Goal: Information Seeking & Learning: Learn about a topic

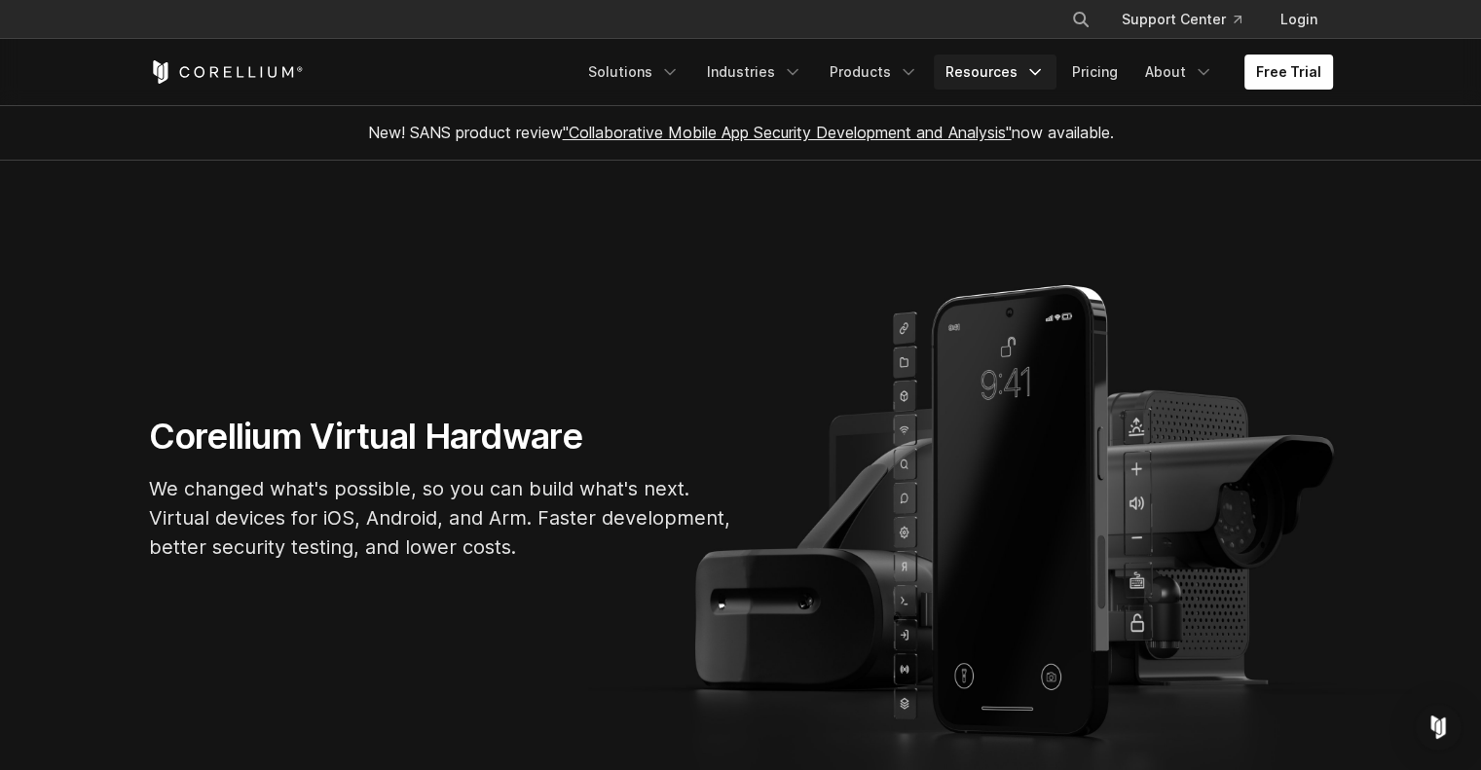
click at [978, 67] on link "Resources" at bounding box center [995, 72] width 123 height 35
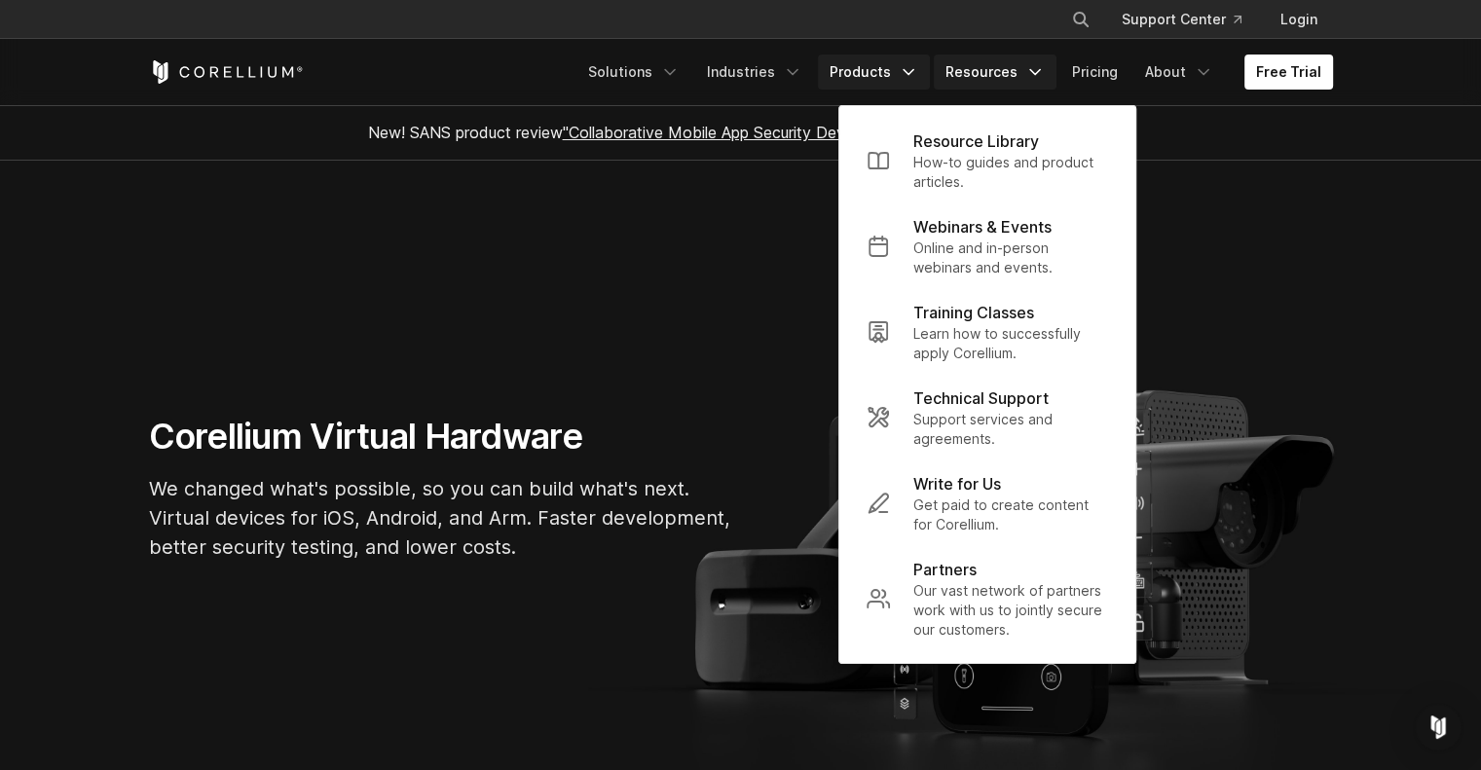
click at [850, 79] on link "Products" at bounding box center [874, 72] width 112 height 35
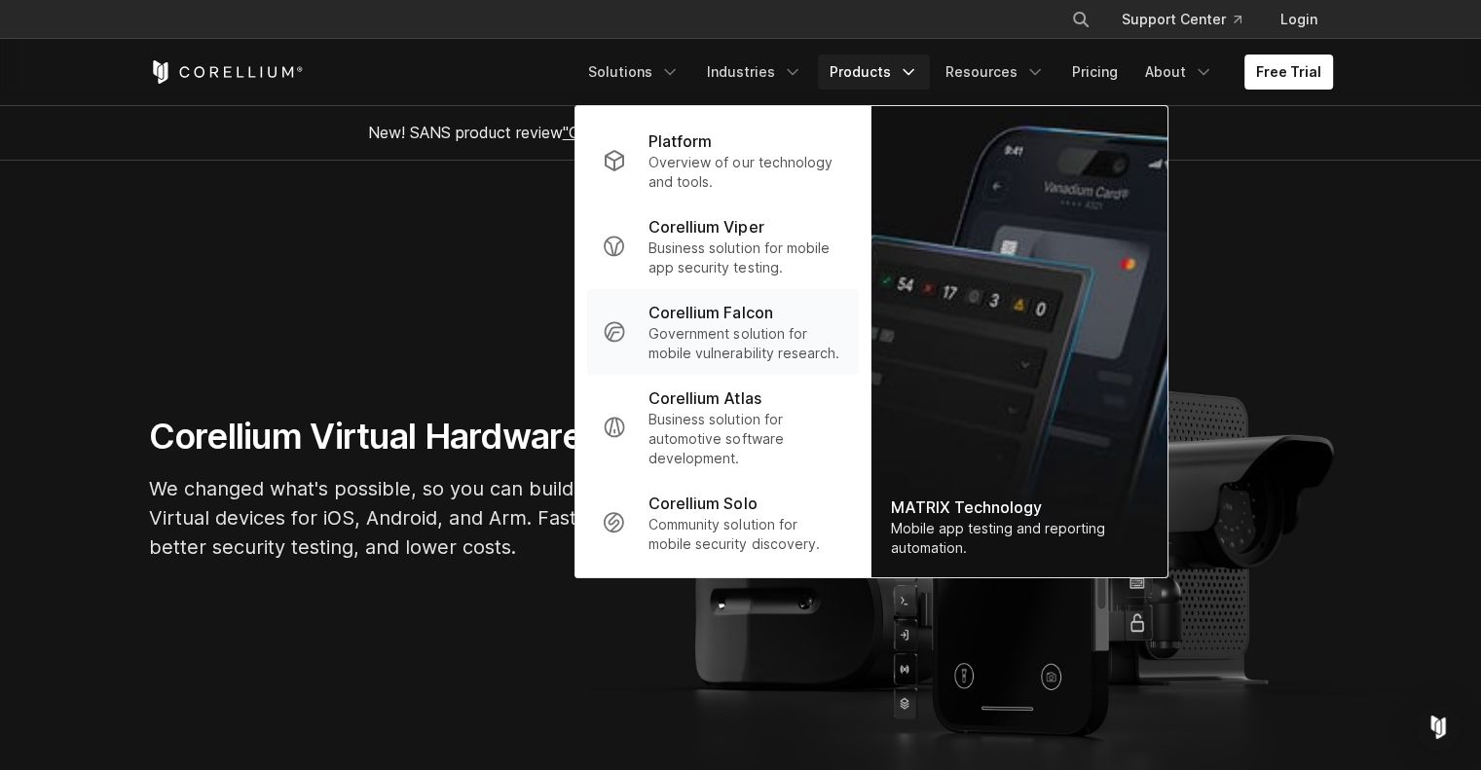
click at [699, 317] on p "Corellium Falcon" at bounding box center [710, 312] width 124 height 23
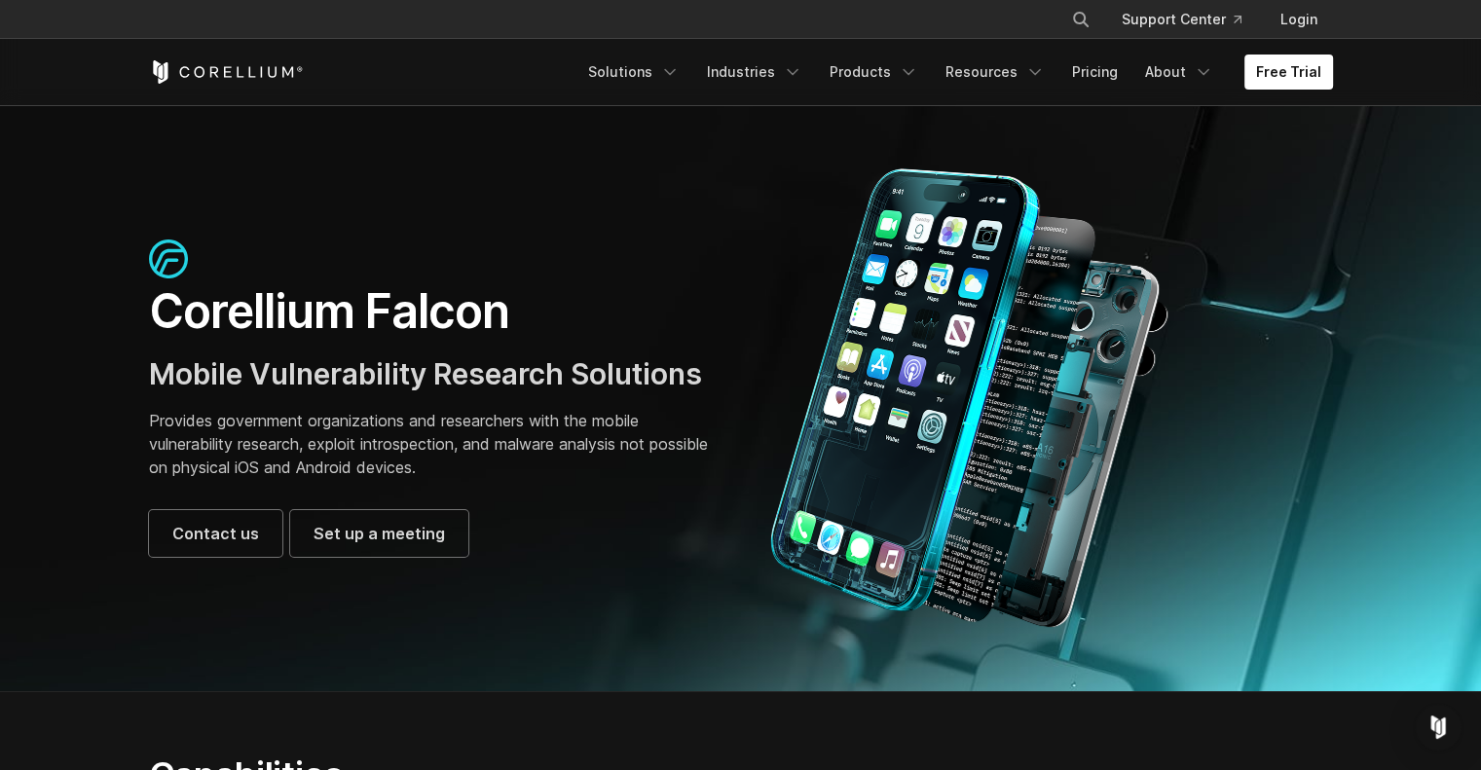
click at [429, 343] on div "Corellium Falcon Mobile Vulnerability Research Solutions Provides government or…" at bounding box center [435, 398] width 573 height 317
click at [105, 188] on section "Corellium Falcon Mobile Vulnerability Research Solutions Provides government or…" at bounding box center [740, 398] width 1481 height 586
click at [881, 72] on link "Products" at bounding box center [874, 72] width 112 height 35
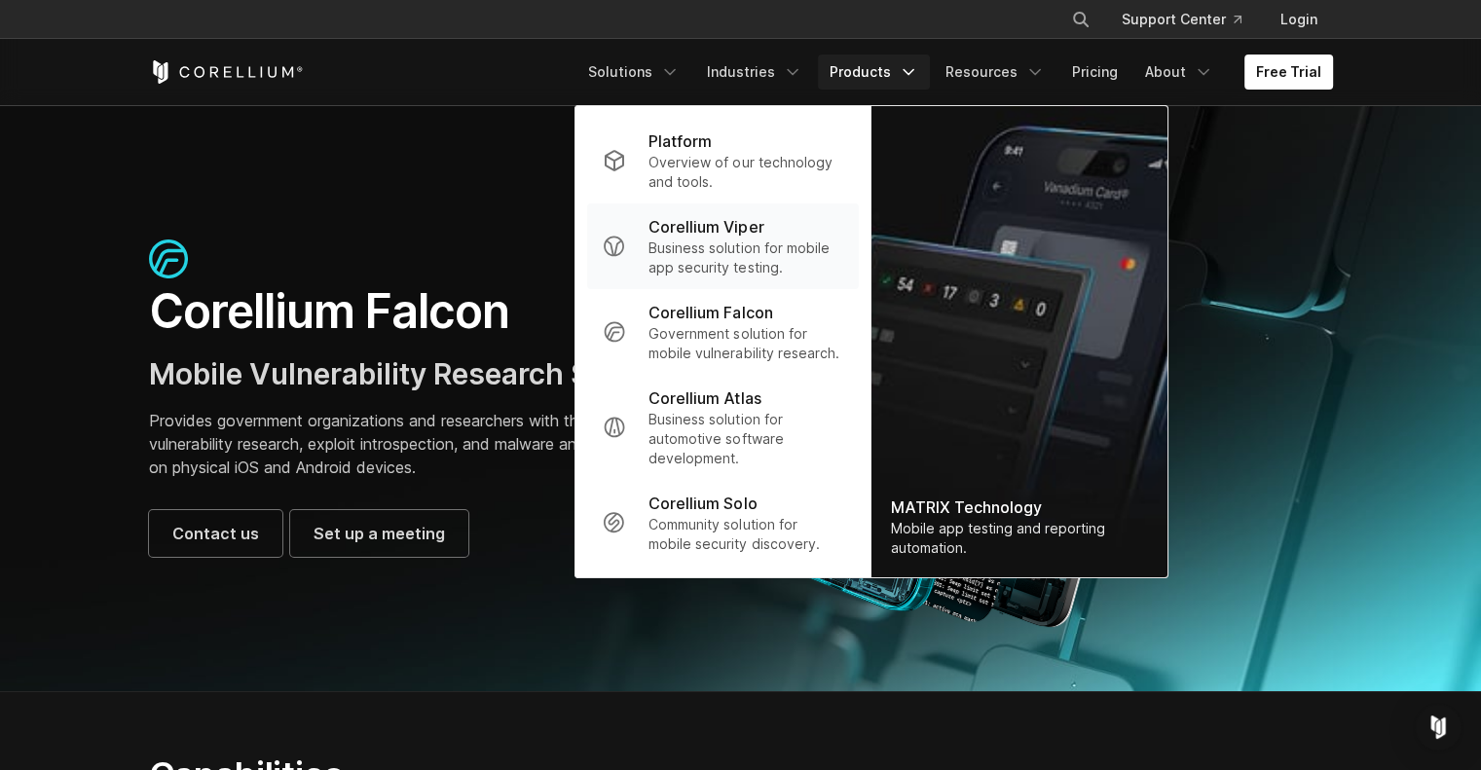
click at [731, 262] on p "Business solution for mobile app security testing." at bounding box center [745, 258] width 194 height 39
